Goal: Task Accomplishment & Management: Manage account settings

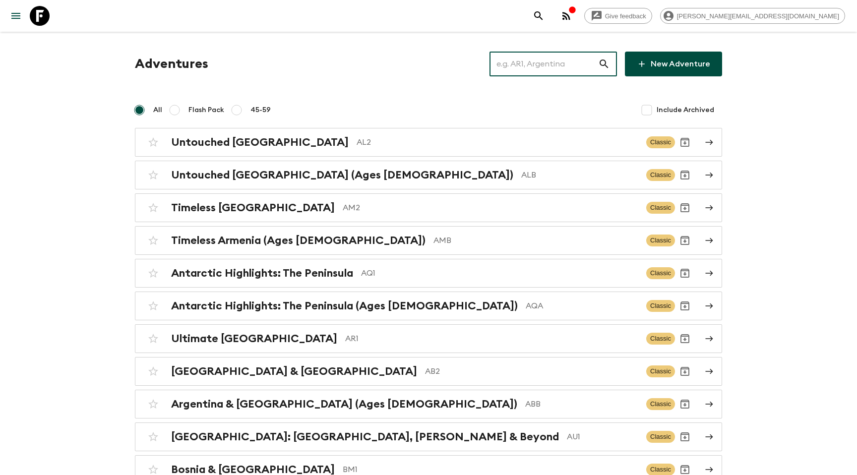
click at [561, 65] on input "text" at bounding box center [544, 64] width 109 height 28
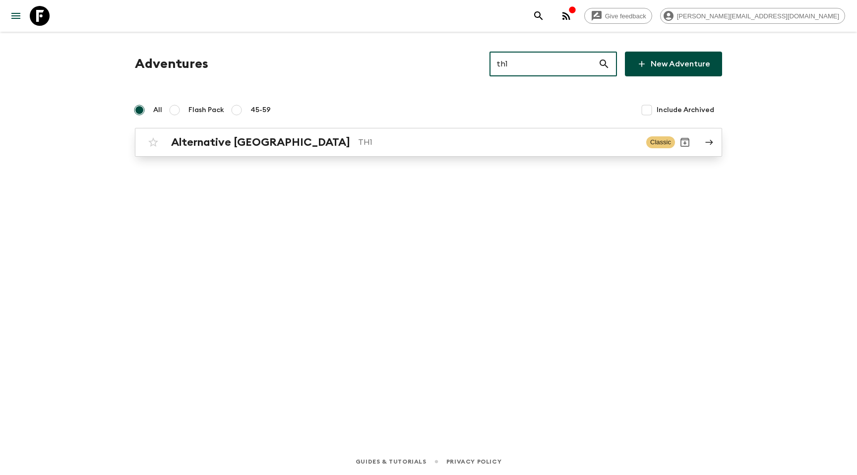
type input "th1"
click at [245, 132] on div "Alternative [GEOGRAPHIC_DATA] TH1 Classic" at bounding box center [409, 142] width 532 height 20
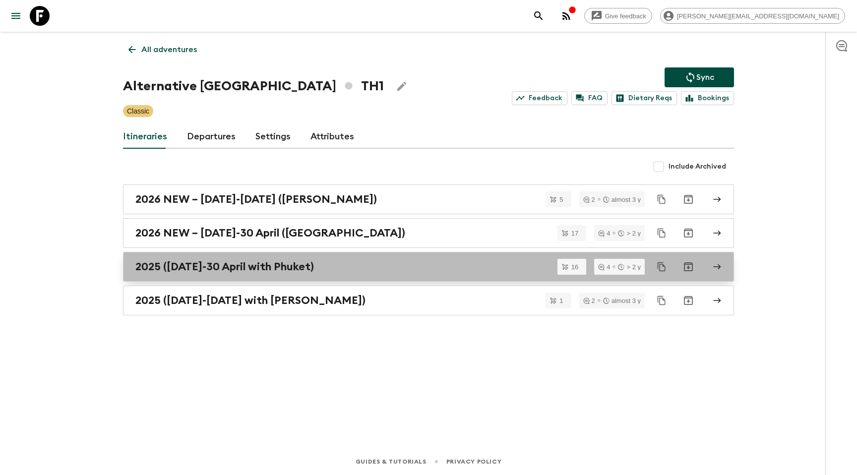
click at [218, 270] on h2 "2025 ([DATE]-30 April with Phuket)" at bounding box center [224, 266] width 179 height 13
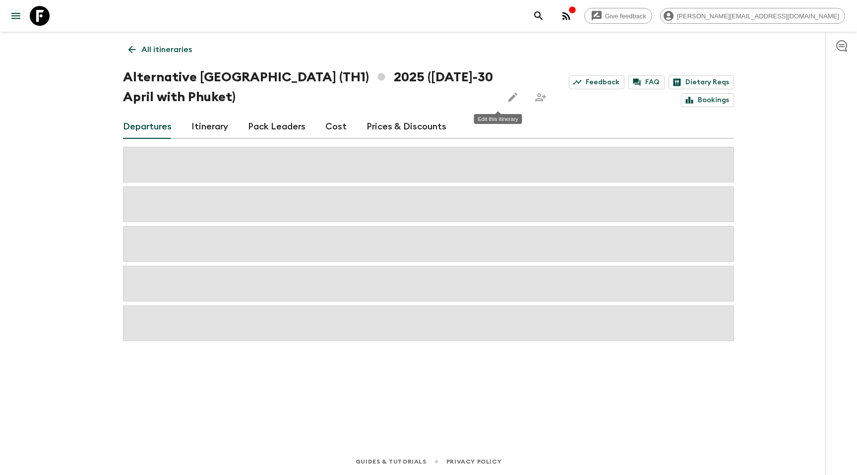
click at [507, 93] on icon "Edit this itinerary" at bounding box center [513, 97] width 12 height 12
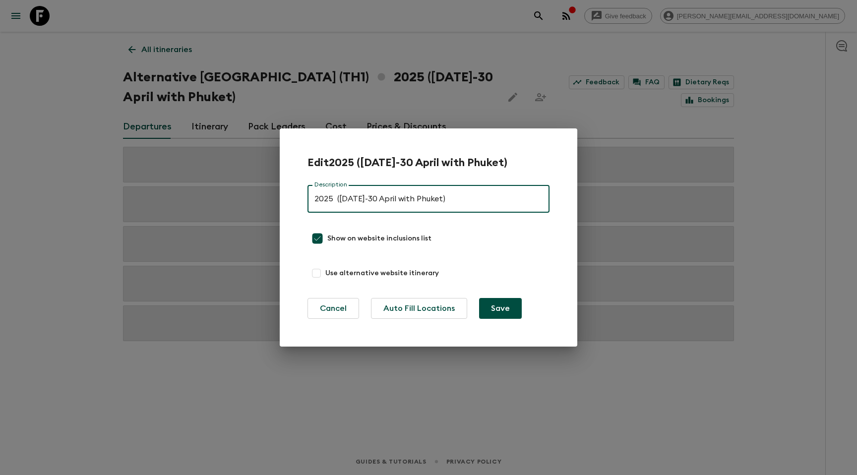
click at [94, 188] on div "Edit 2025 ([DATE]-30 April with [GEOGRAPHIC_DATA]) Description 2025 ([DATE]-30 …" at bounding box center [428, 237] width 857 height 475
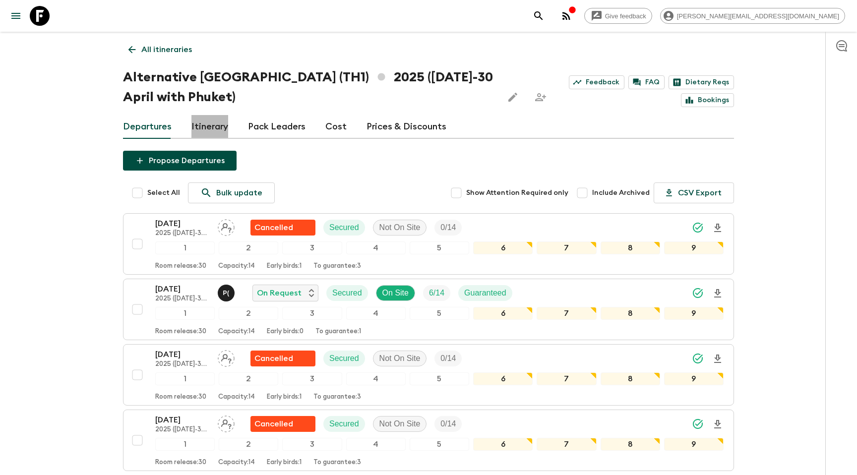
click at [208, 131] on link "Itinerary" at bounding box center [210, 127] width 37 height 24
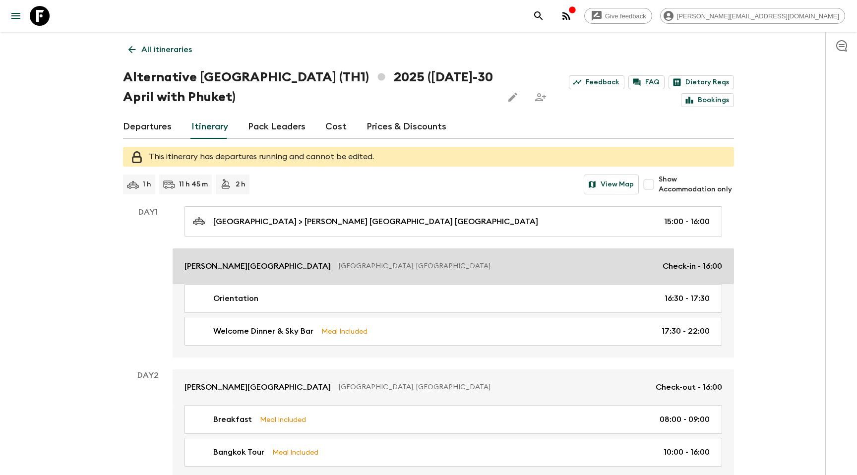
click at [280, 276] on link "[PERSON_NAME][GEOGRAPHIC_DATA] [GEOGRAPHIC_DATA], [GEOGRAPHIC_DATA] Check-in - …" at bounding box center [454, 267] width 562 height 36
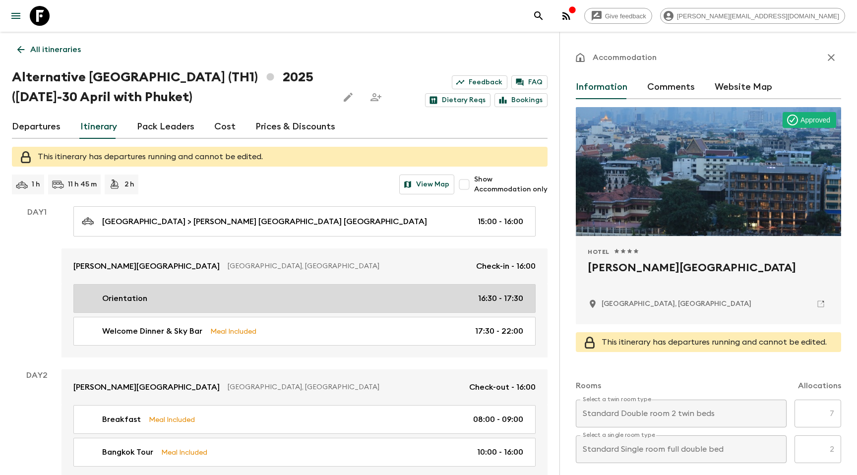
click at [195, 300] on div "Orientation 16:30 - 17:30" at bounding box center [303, 299] width 442 height 12
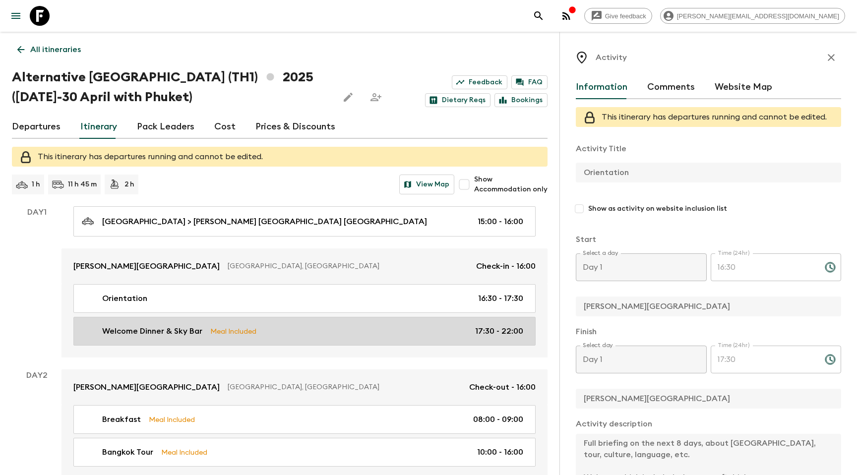
click at [190, 323] on link "Welcome Dinner & Sky Bar Meal Included 17:30 - 22:00" at bounding box center [304, 331] width 462 height 29
type input "Welcome Dinner & Sky Bar"
checkbox input "true"
type input "Supanniga Restaurant"
type input "[PERSON_NAME]"
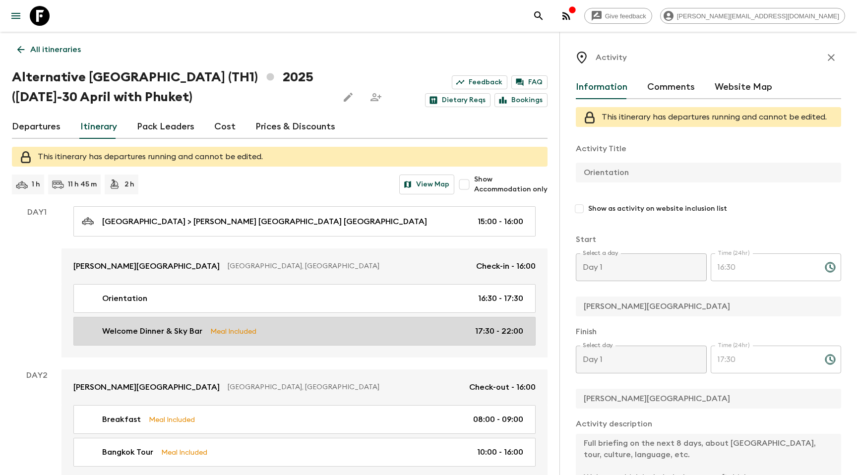
type textarea "From the hotel the group will take a river taxi down river (south) to a river v…"
checkbox input "true"
type textarea "Dinner is a traditional Thai meal (set menu) with views of the river and [GEOGR…"
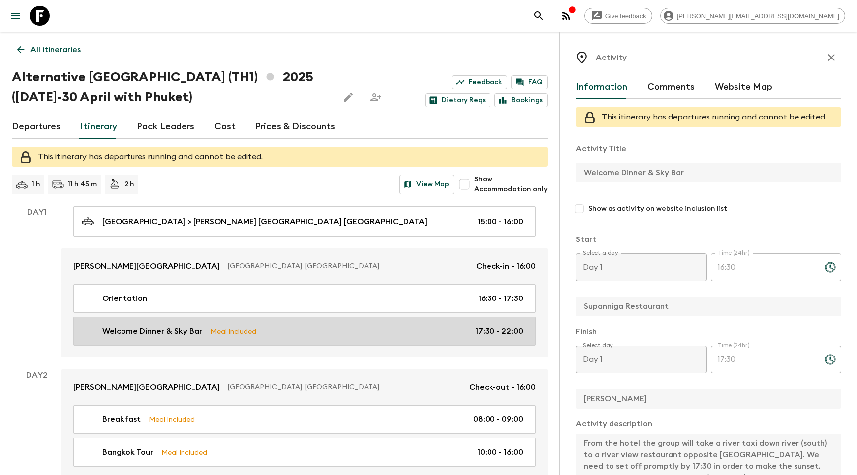
type input "17:30"
type input "22:00"
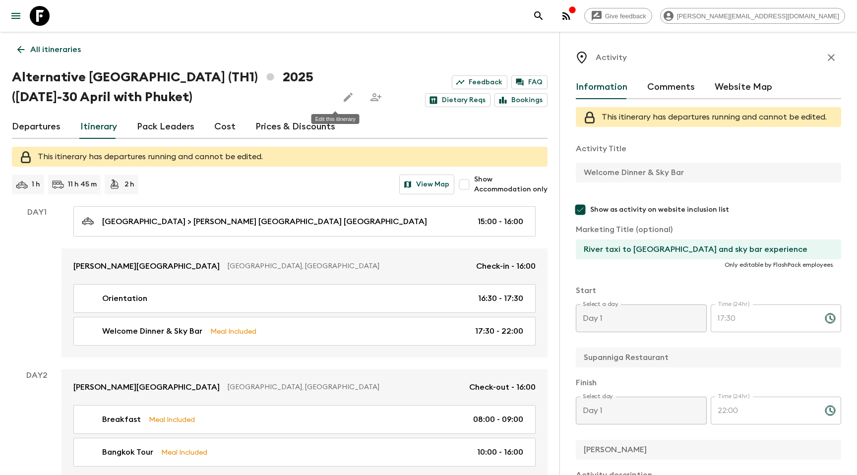
click at [344, 97] on icon "Edit this itinerary" at bounding box center [348, 97] width 9 height 9
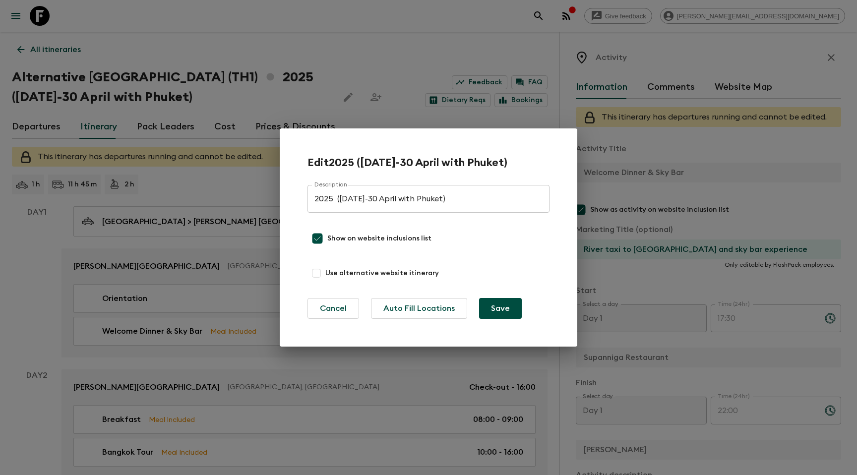
click at [692, 214] on div "Edit 2025 ([DATE]-30 April with [GEOGRAPHIC_DATA]) Description 2025 ([DATE]-30 …" at bounding box center [428, 237] width 857 height 475
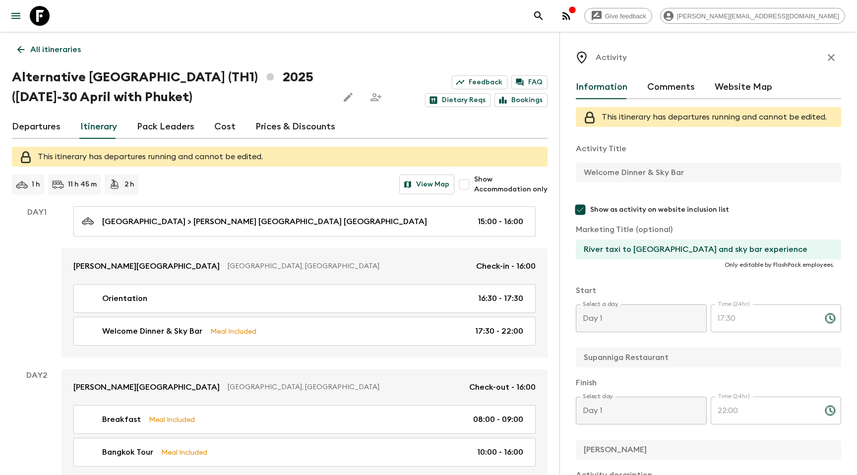
click at [737, 73] on div "Activity Information Comments Website Map This itinerary has departures running…" at bounding box center [708, 407] width 265 height 718
click at [735, 83] on button "Website Map" at bounding box center [744, 87] width 58 height 24
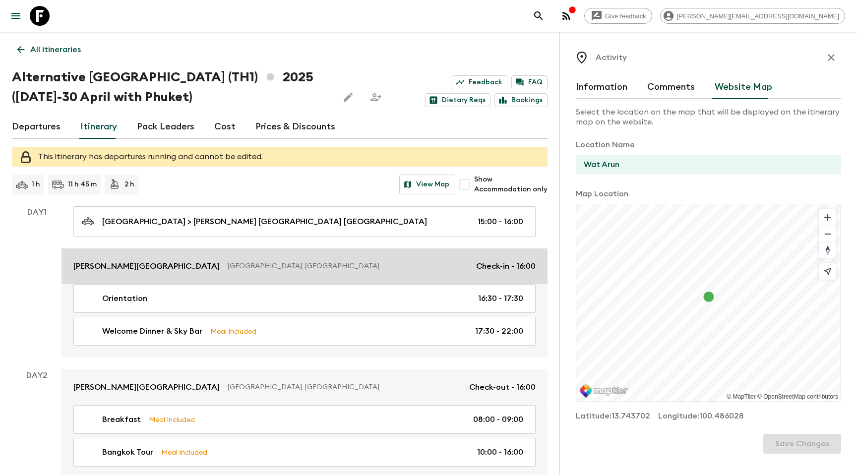
click at [247, 276] on link "[PERSON_NAME][GEOGRAPHIC_DATA] [GEOGRAPHIC_DATA], [GEOGRAPHIC_DATA] Check-in - …" at bounding box center [305, 267] width 486 height 36
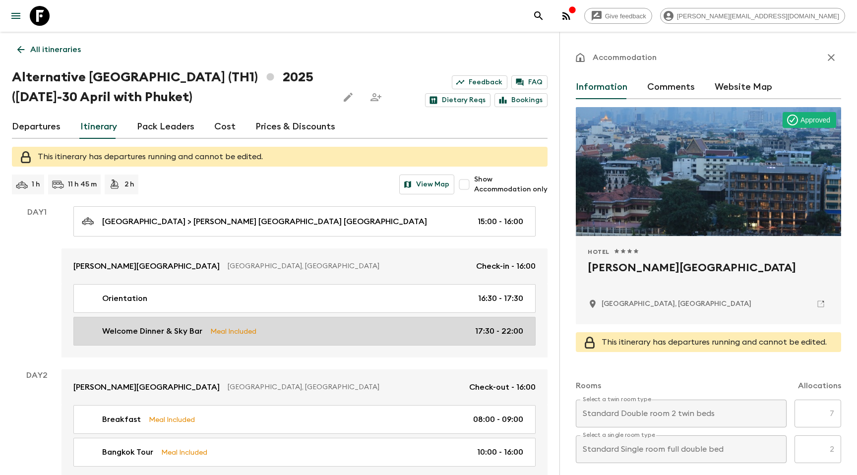
click at [256, 324] on link "Welcome Dinner & Sky Bar Meal Included 17:30 - 22:00" at bounding box center [304, 331] width 462 height 29
